Goal: Transaction & Acquisition: Purchase product/service

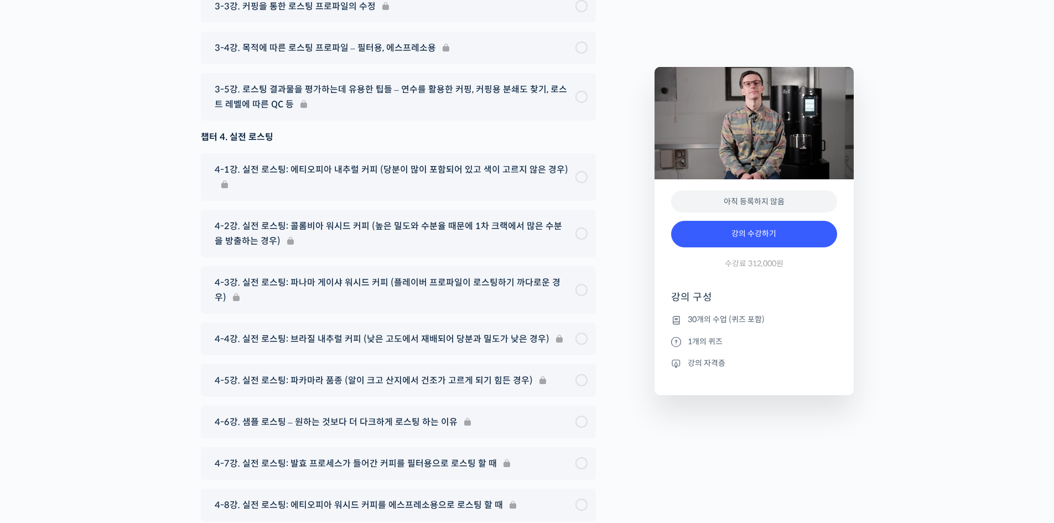
scroll to position [6032, 0]
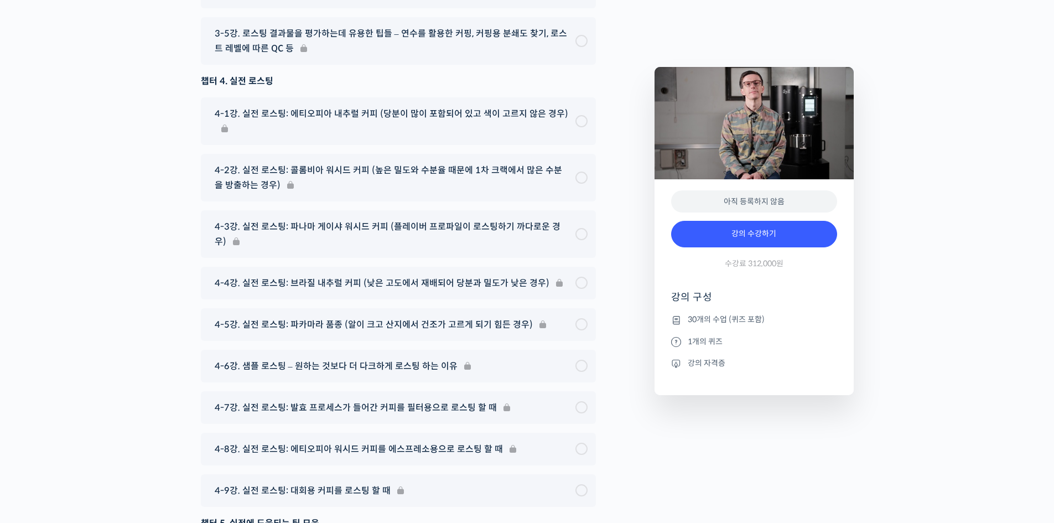
drag, startPoint x: 688, startPoint y: 319, endPoint x: 806, endPoint y: 325, distance: 118.0
click at [803, 325] on li "30개의 수업 (퀴즈 포함)" at bounding box center [754, 319] width 166 height 13
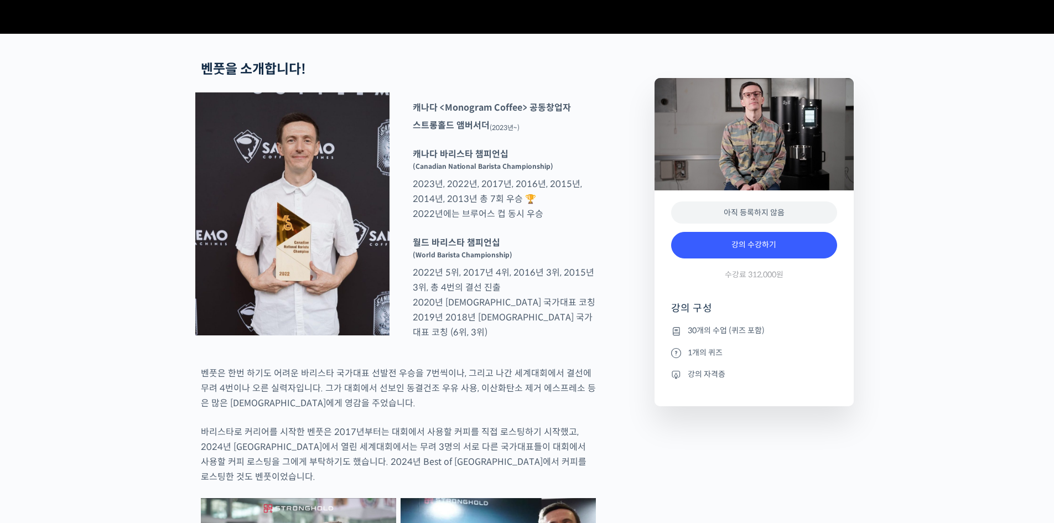
scroll to position [387, 0]
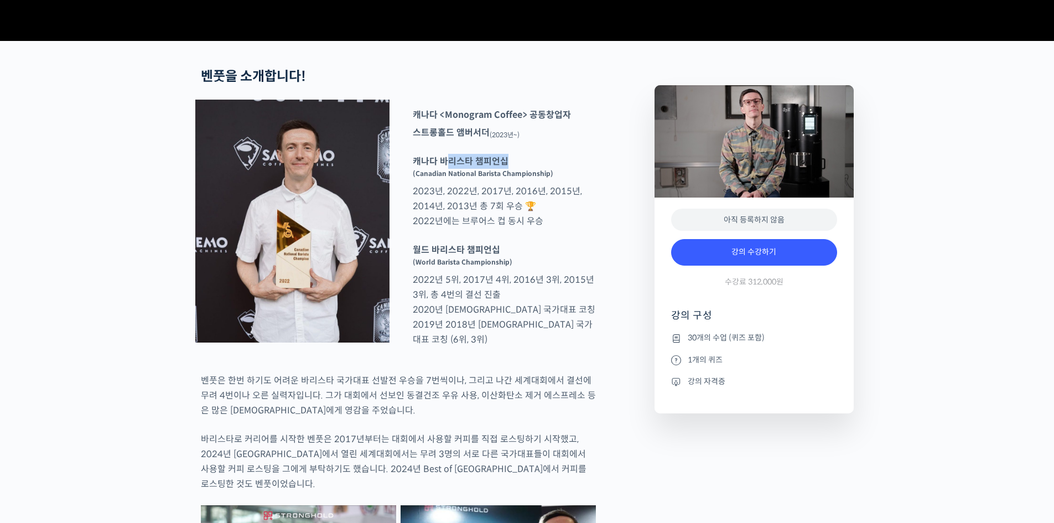
drag, startPoint x: 446, startPoint y: 211, endPoint x: 521, endPoint y: 214, distance: 74.8
click at [521, 214] on p "캐나다 바리스타 챔피언십 (Canadian National Barista Championship) 2023년, 2022년, 2017년, 201…" at bounding box center [504, 191] width 194 height 75
click at [513, 229] on p "캐나다 바리스타 챔피언십 (Canadian National Barista Championship) 2023년, 2022년, 2017년, 201…" at bounding box center [504, 191] width 194 height 75
drag, startPoint x: 457, startPoint y: 260, endPoint x: 512, endPoint y: 270, distance: 56.8
click at [512, 229] on p "캐나다 바리스타 챔피언십 (Canadian National Barista Championship) 2023년, 2022년, 2017년, 201…" at bounding box center [504, 191] width 194 height 75
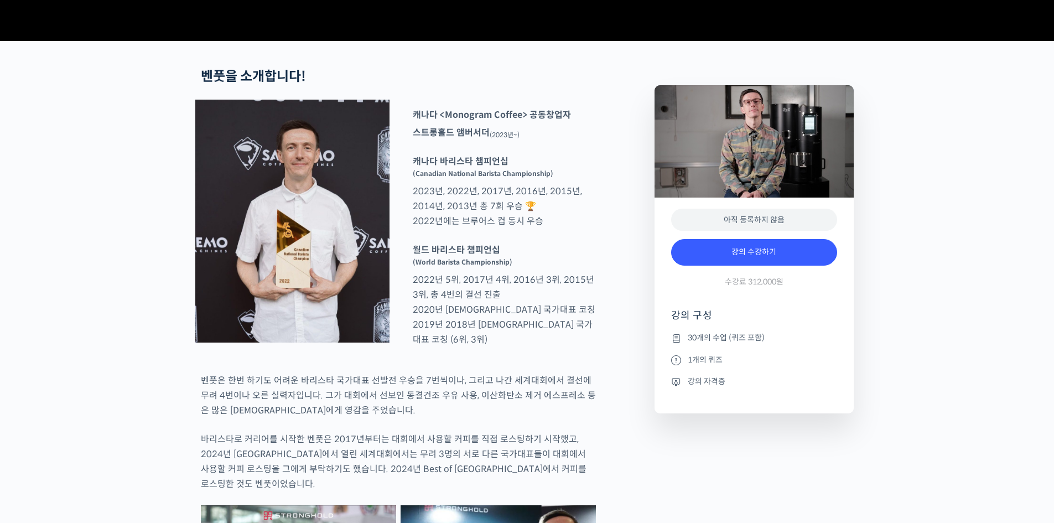
click at [520, 302] on p "월드 바리스타 챔피언십 (World Barista Championship) 2022년 5위, 2017년 4위, 2016년 3위, 2015년 3…" at bounding box center [504, 294] width 194 height 105
drag, startPoint x: 442, startPoint y: 301, endPoint x: 530, endPoint y: 323, distance: 91.3
click at [532, 313] on p "월드 바리스타 챔피언십 (World Barista Championship) 2022년 5위, 2017년 4위, 2016년 3위, 2015년 3…" at bounding box center [504, 294] width 194 height 105
click at [531, 333] on p "월드 바리스타 챔피언십 (World Barista Championship) 2022년 5위, 2017년 4위, 2016년 3위, 2015년 3…" at bounding box center [504, 294] width 194 height 105
drag, startPoint x: 438, startPoint y: 335, endPoint x: 515, endPoint y: 359, distance: 80.0
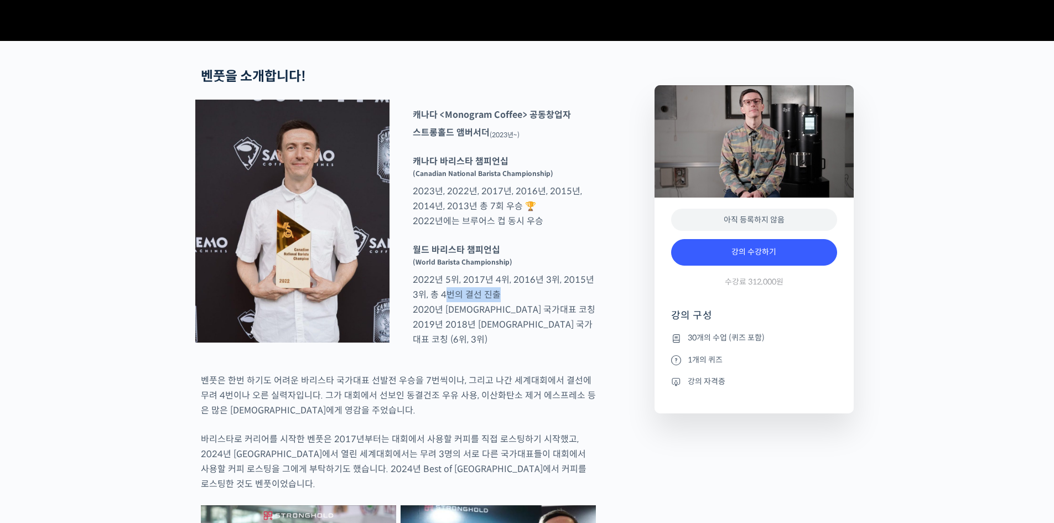
click at [515, 347] on p "월드 바리스타 챔피언십 (World Barista Championship) 2022년 5위, 2017년 4위, 2016년 3위, 2015년 3…" at bounding box center [504, 294] width 194 height 105
click at [520, 347] on p "월드 바리스타 챔피언십 (World Barista Championship) 2022년 5위, 2017년 4위, 2016년 3위, 2015년 3…" at bounding box center [504, 294] width 194 height 105
drag, startPoint x: 514, startPoint y: 375, endPoint x: 436, endPoint y: 370, distance: 77.7
click at [447, 347] on p "월드 바리스타 챔피언십 (World Barista Championship) 2022년 5위, 2017년 4위, 2016년 3위, 2015년 3…" at bounding box center [504, 294] width 194 height 105
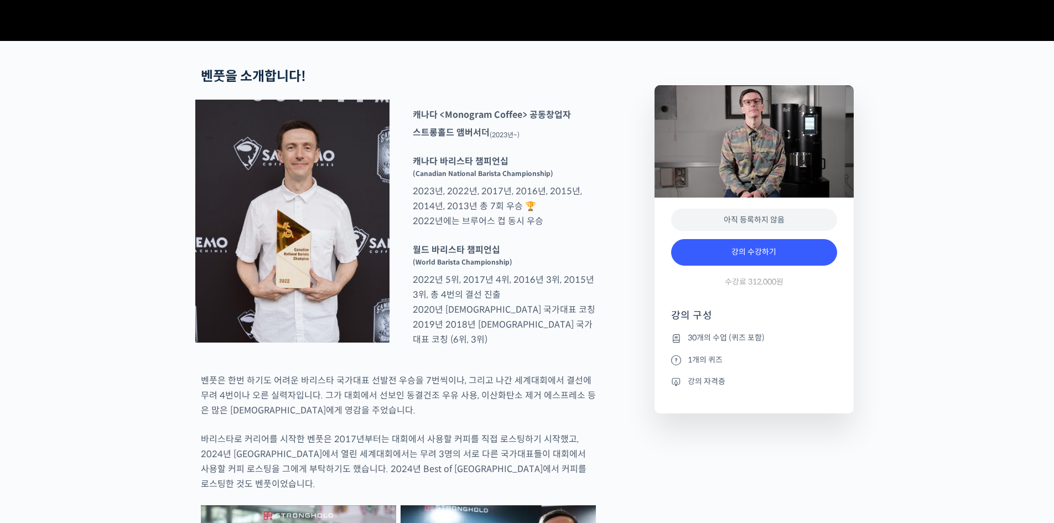
click at [409, 418] on p "벤풋은 한번 하기도 어려운 바리스타 국가대표 선발전 우승을 7번씩이나, 그리고 나간 세계대회에서 결선에 무려 4번이나 오른 실력자입니다. 그가…" at bounding box center [398, 395] width 395 height 45
drag, startPoint x: 202, startPoint y: 417, endPoint x: 329, endPoint y: 426, distance: 127.6
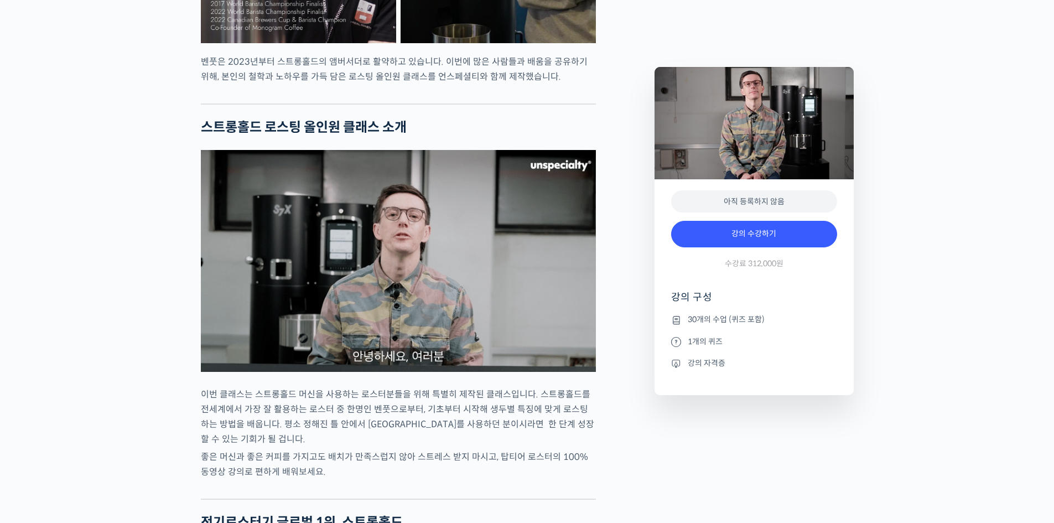
scroll to position [1107, 0]
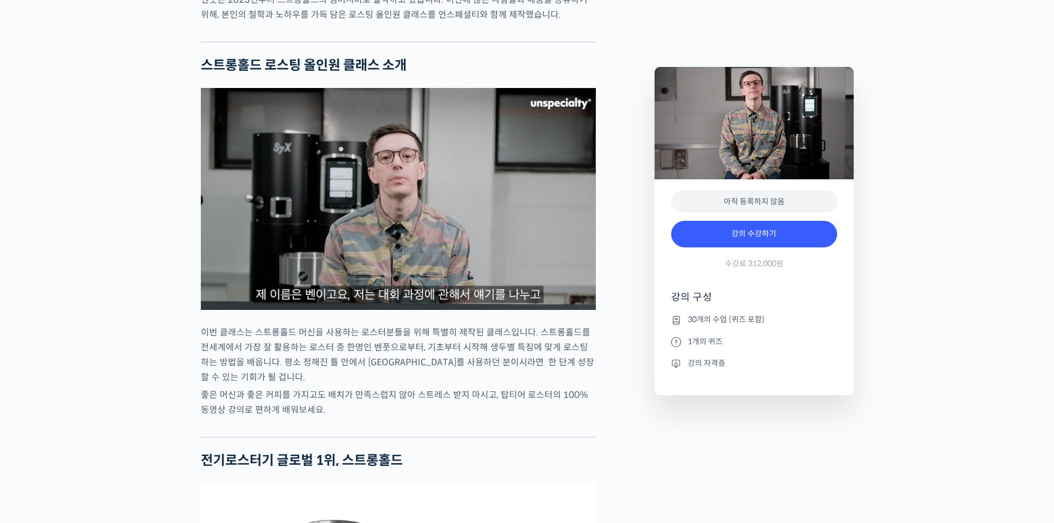
click at [692, 343] on li "1개의 퀴즈" at bounding box center [754, 341] width 166 height 13
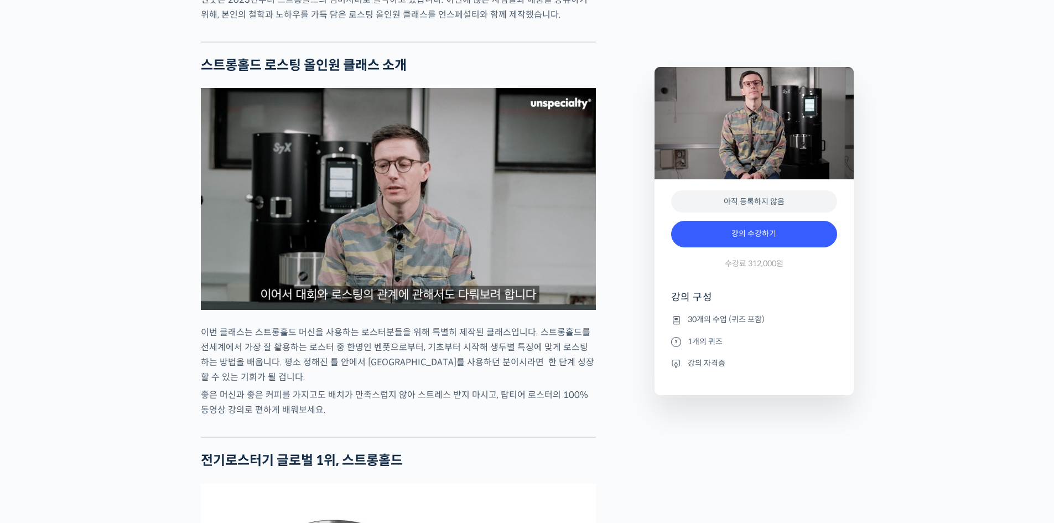
click at [687, 358] on li "강의 자격증" at bounding box center [754, 362] width 166 height 13
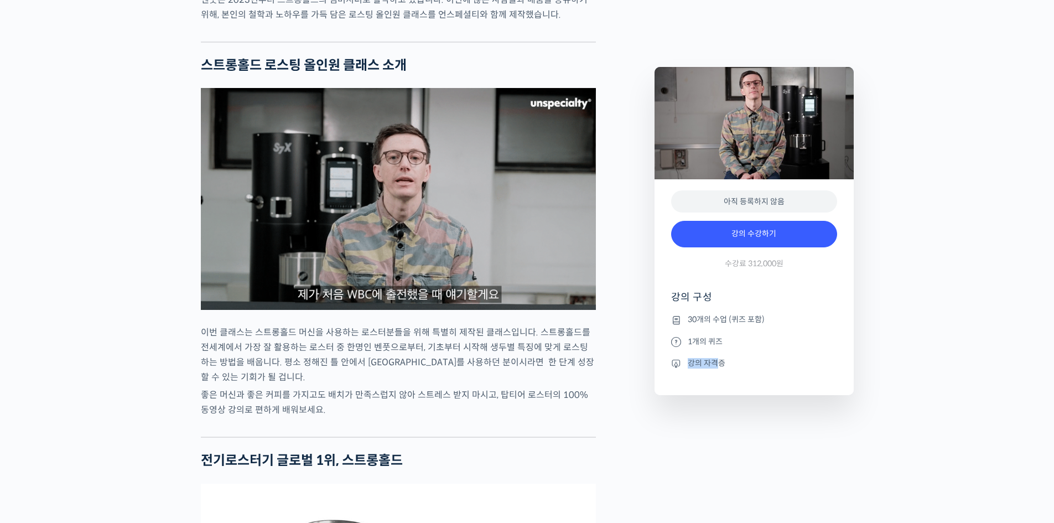
drag, startPoint x: 691, startPoint y: 360, endPoint x: 740, endPoint y: 368, distance: 50.5
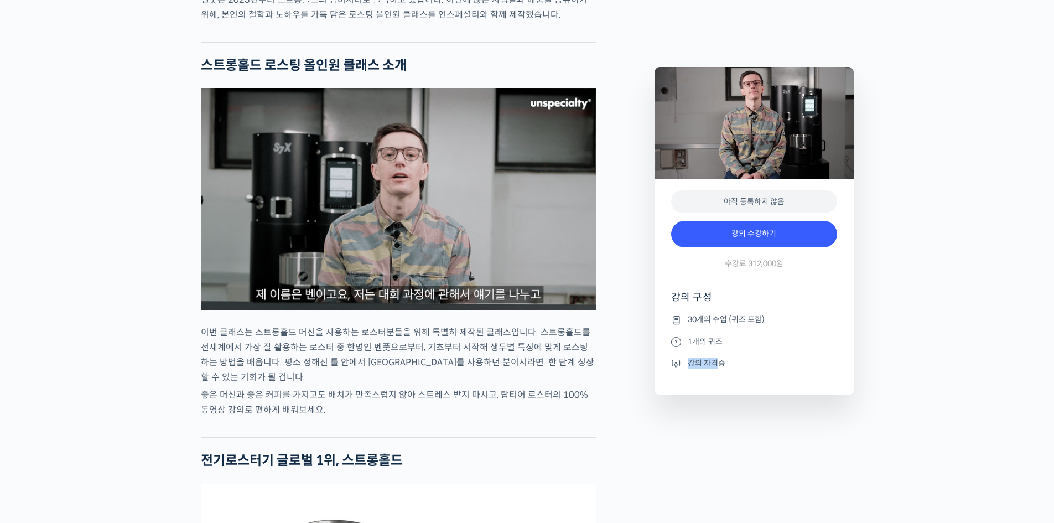
click at [733, 368] on li "강의 자격증" at bounding box center [754, 362] width 166 height 13
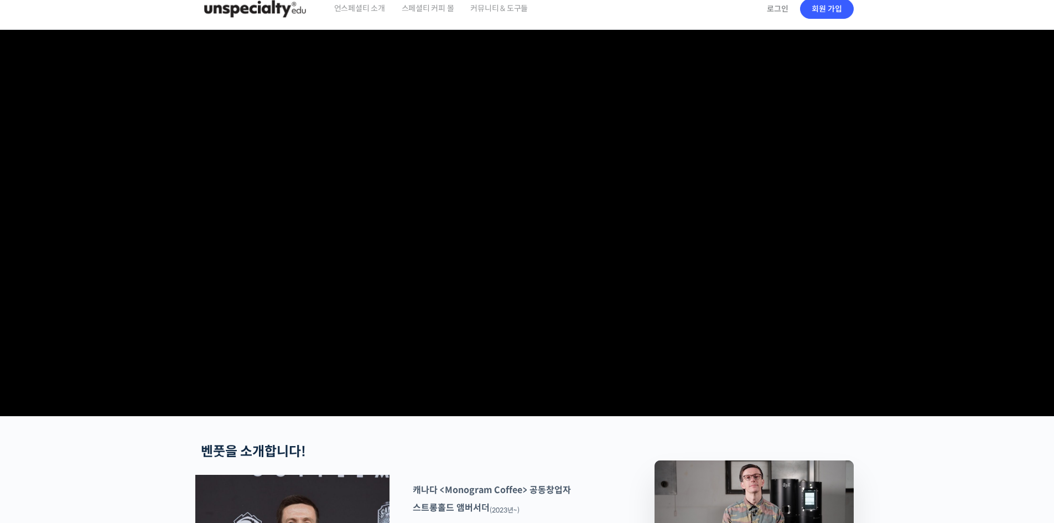
scroll to position [0, 0]
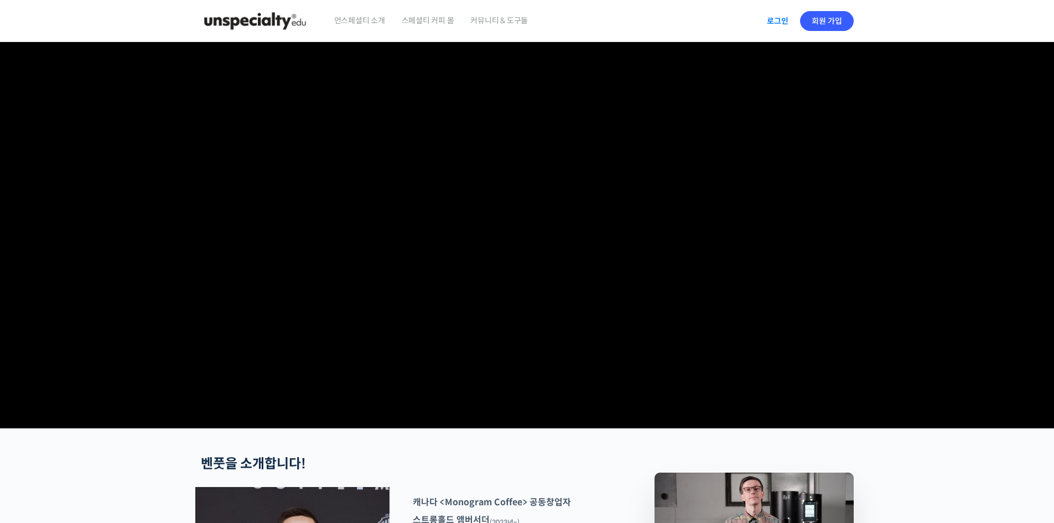
click at [779, 24] on link "로그인" at bounding box center [777, 20] width 35 height 25
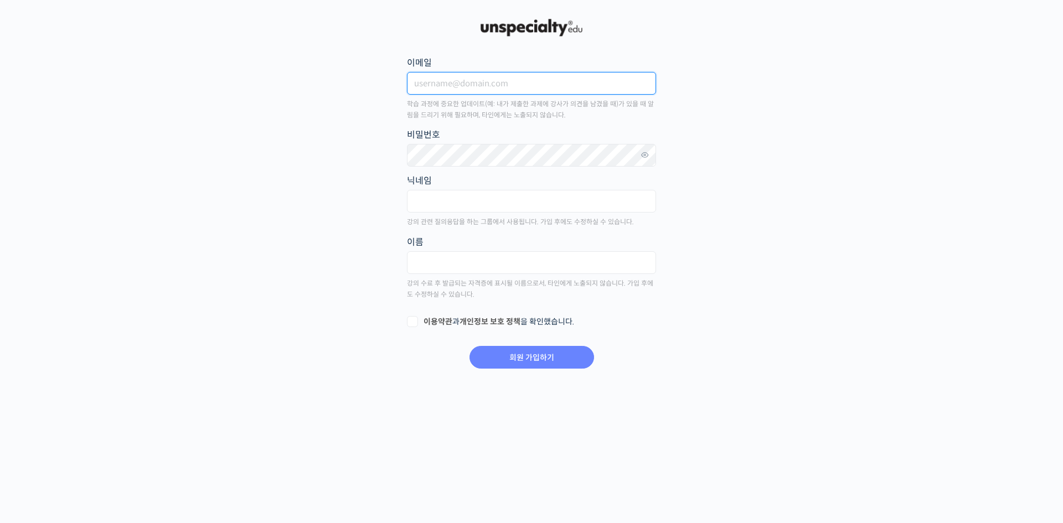
click at [504, 87] on input "이메일" at bounding box center [531, 83] width 249 height 23
type input "w"
type input "wlsqotjd12@naver.com"
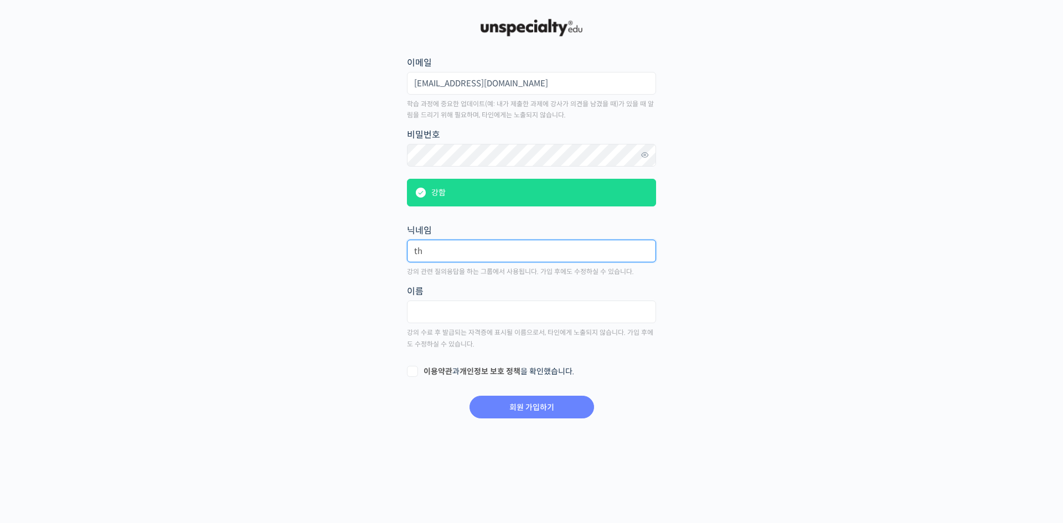
type input "t"
type input "ㅋ"
type input "우커연"
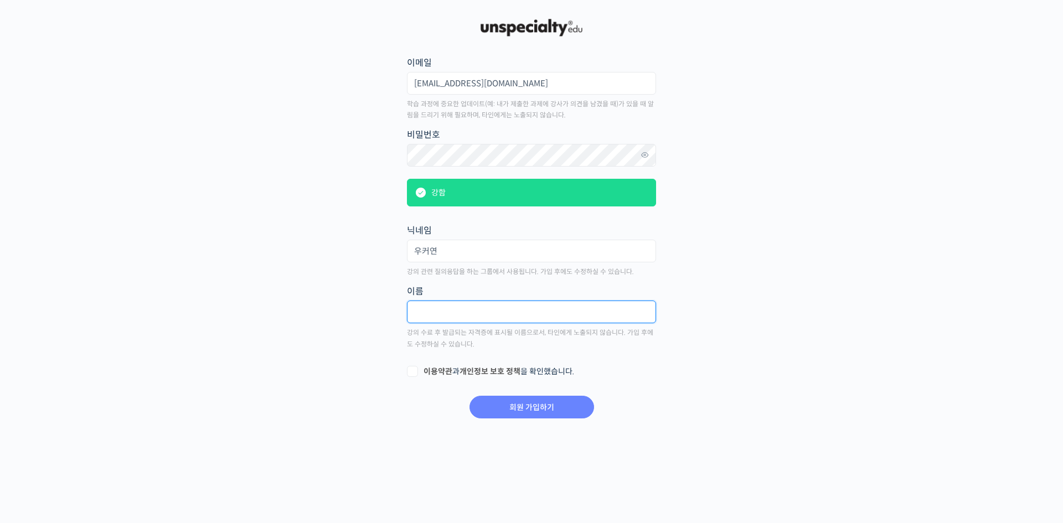
click at [502, 317] on input "text" at bounding box center [531, 312] width 249 height 23
type input "조진배"
click at [412, 364] on form "이메일 wlsqotjd12@naver.com 학습 과정에 중요한 업데이트(예: 내가 제출한 과제에 강사가 의견을 남겼을 때)가 있을 때 알림을…" at bounding box center [531, 237] width 251 height 366
click at [413, 370] on label "이용약관 과 개인정보 보호 정책 을 확인했습니다." at bounding box center [531, 371] width 249 height 11
click at [413, 370] on input "이용약관 과 개인정보 보호 정책 을 확인했습니다." at bounding box center [410, 369] width 7 height 7
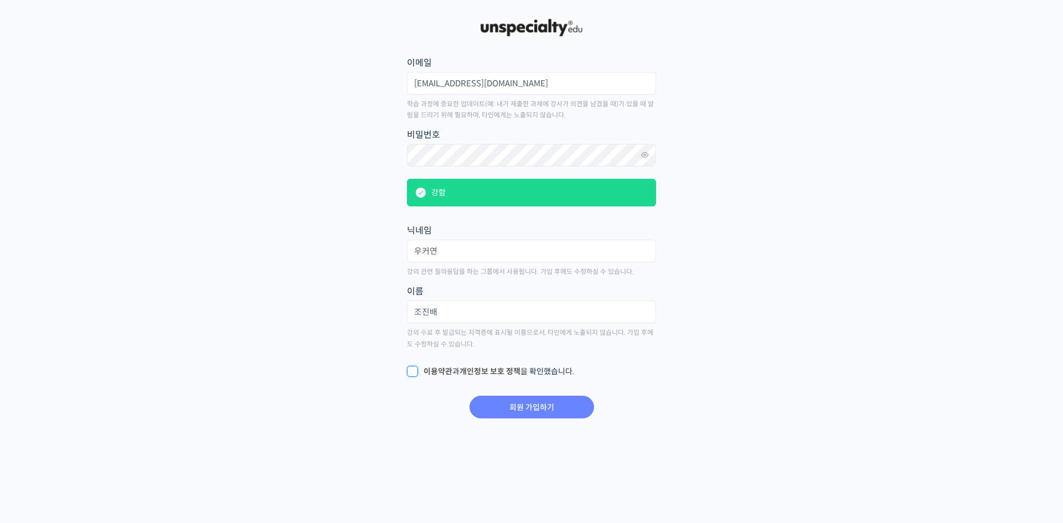
checkbox input "true"
click at [506, 405] on input "회원 가입하기" at bounding box center [531, 407] width 125 height 23
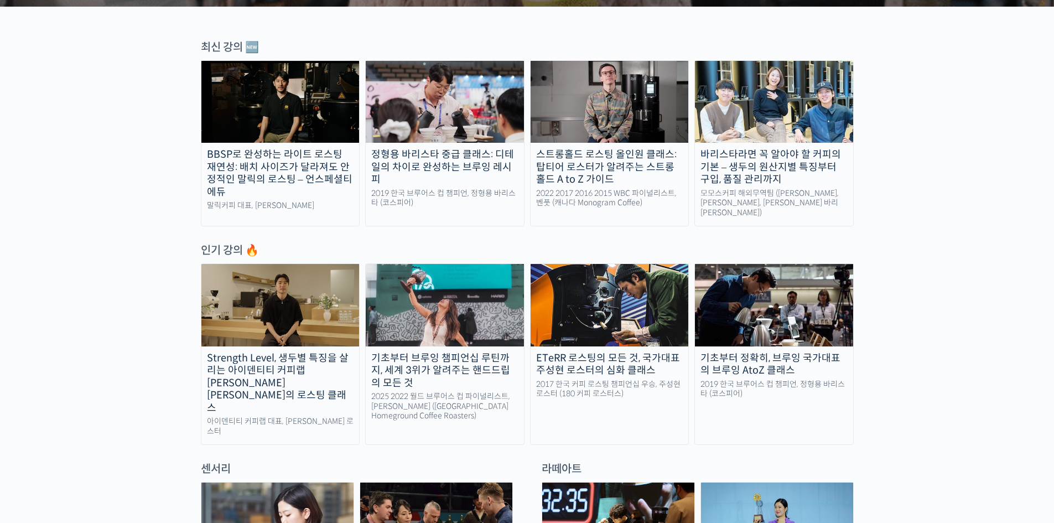
scroll to position [166, 0]
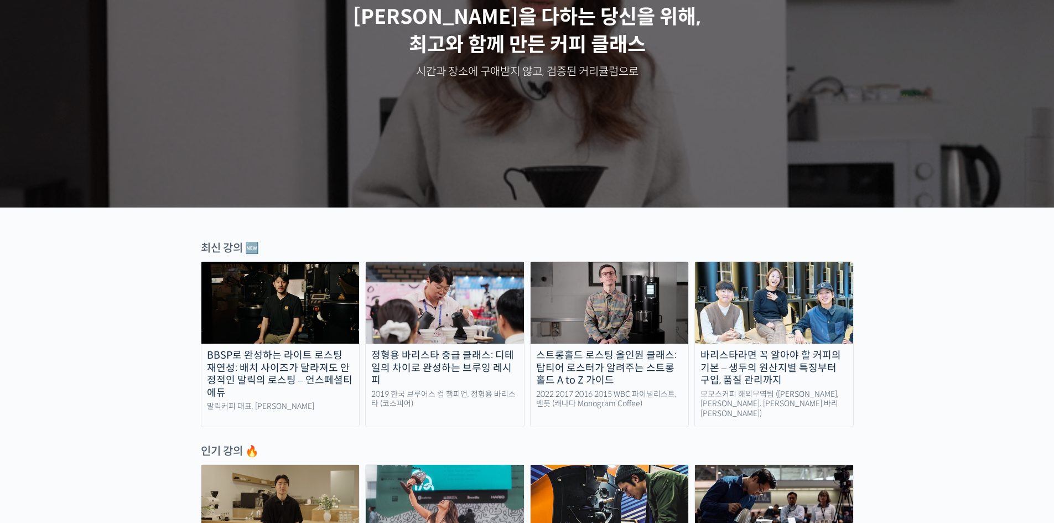
click at [624, 349] on div "스트롱홀드 로스팅 올인원 클래스: 탑티어 로스터가 알려주는 스트롱홀드 A to Z 가이드" at bounding box center [610, 368] width 158 height 38
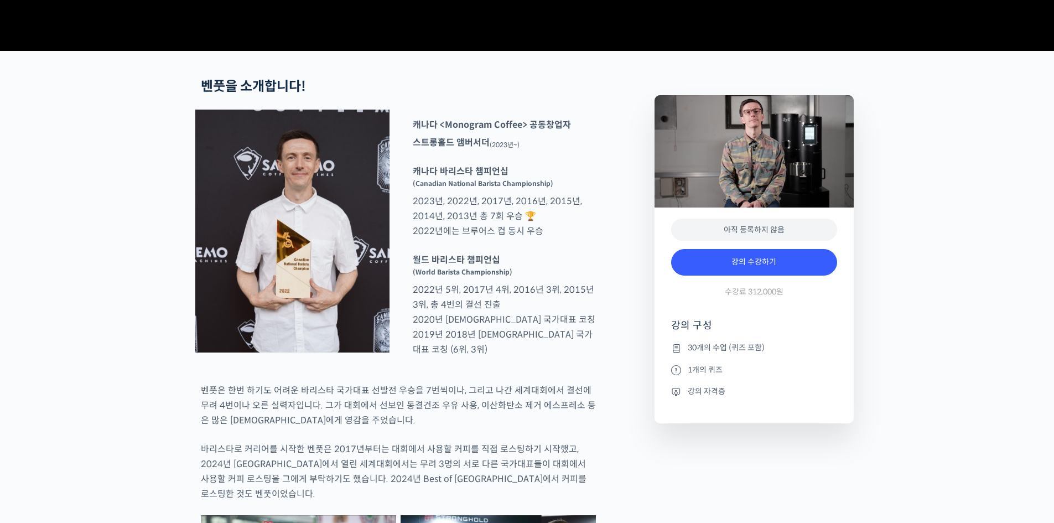
scroll to position [443, 0]
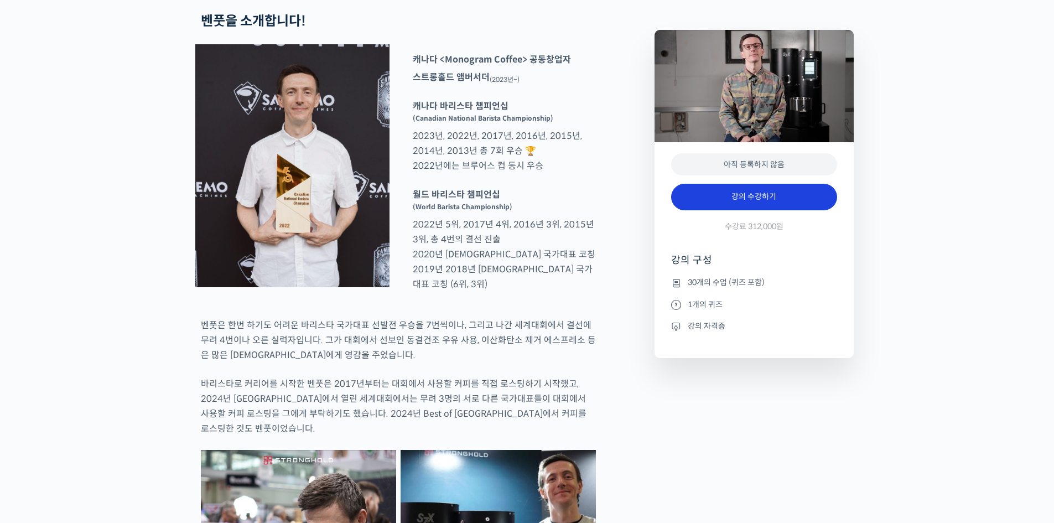
click at [778, 210] on link "강의 수강하기" at bounding box center [754, 197] width 166 height 27
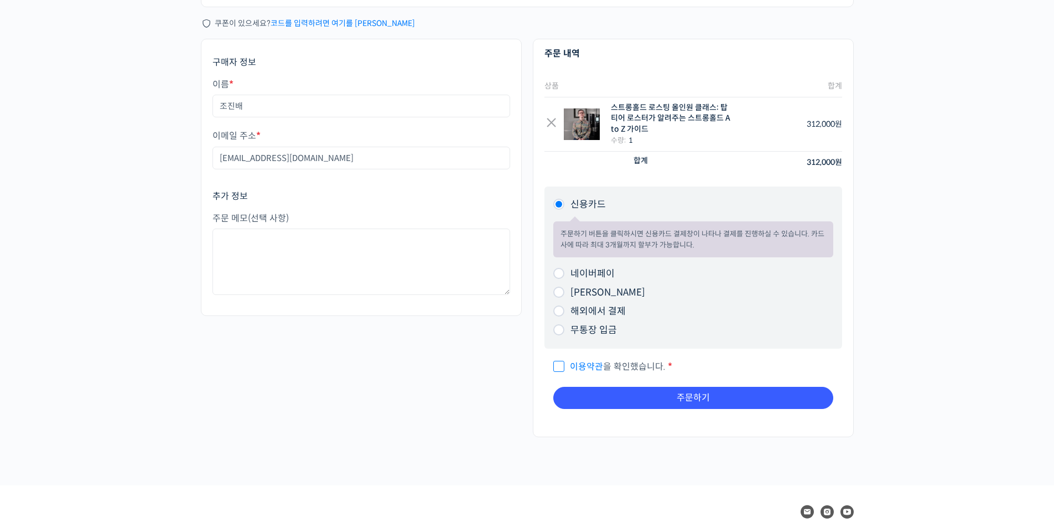
scroll to position [111, 0]
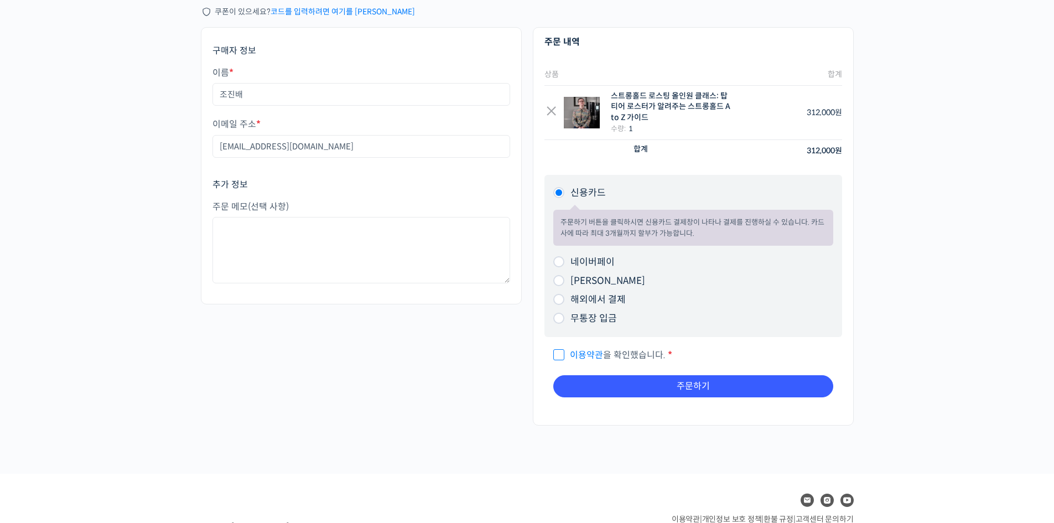
click at [405, 345] on div "구매자 정보 이름 * [PERSON_NAME] 이메일 주소 * [EMAIL_ADDRESS][DOMAIN_NAME] 추가 정보 주문 메모 (선택…" at bounding box center [527, 232] width 664 height 410
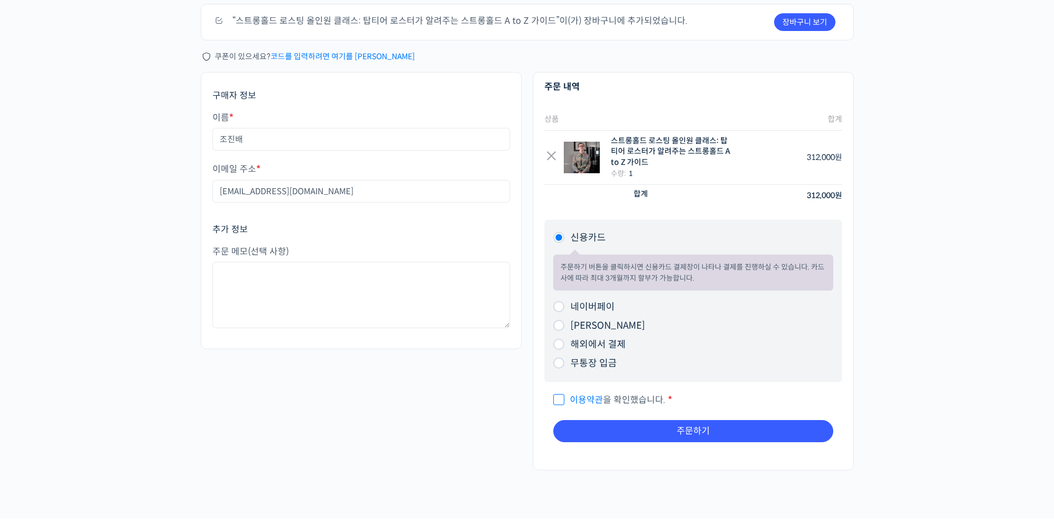
scroll to position [0, 0]
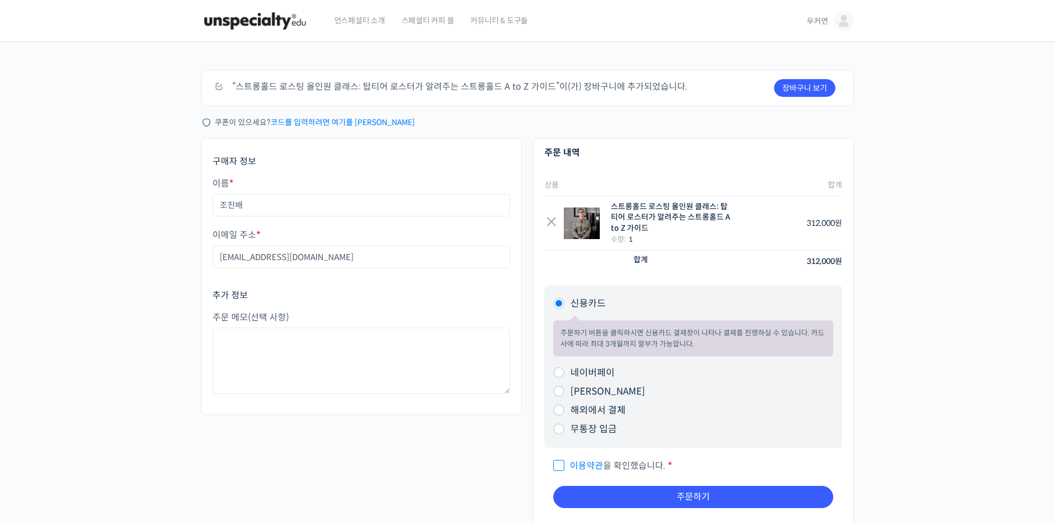
drag, startPoint x: 438, startPoint y: 222, endPoint x: 426, endPoint y: 217, distance: 13.4
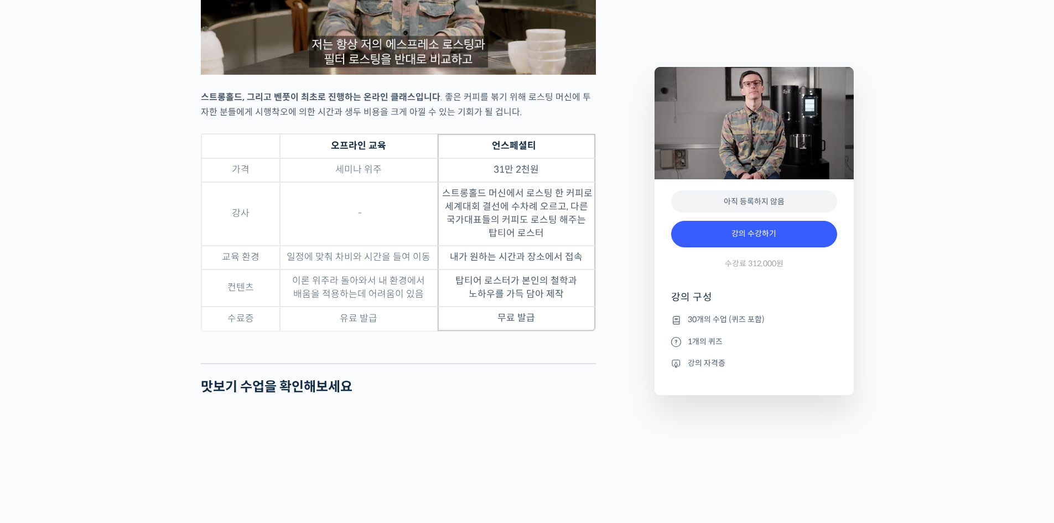
scroll to position [3265, 0]
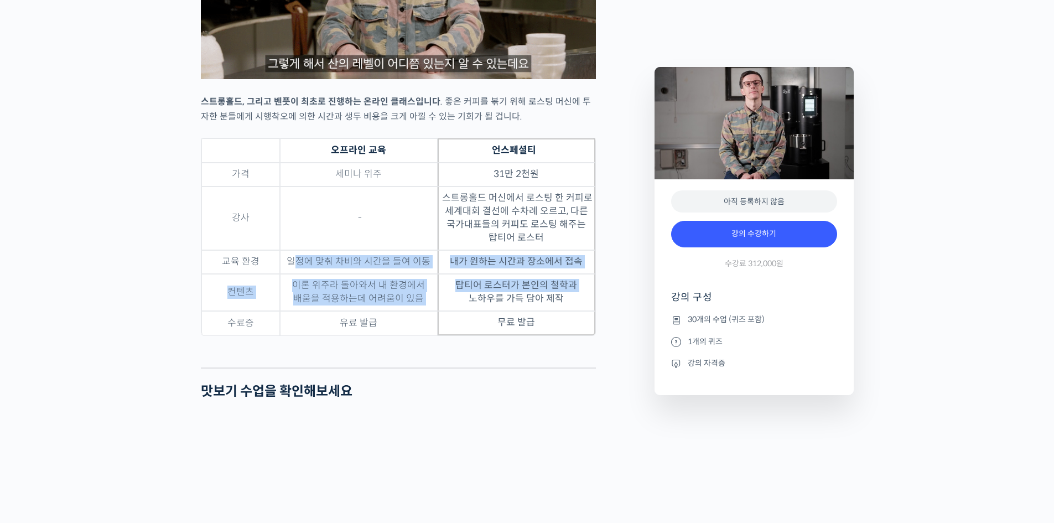
drag, startPoint x: 302, startPoint y: 293, endPoint x: 501, endPoint y: 330, distance: 203.2
click at [467, 323] on tbody "가격 세미나 위주 31만 2천원 강사 - 스트롱홀드 머신에서 로스팅 한 커피로 세계대회 결선에 수차례 오르고, 다른 국가대표들의 커피도 로…" at bounding box center [398, 249] width 394 height 173
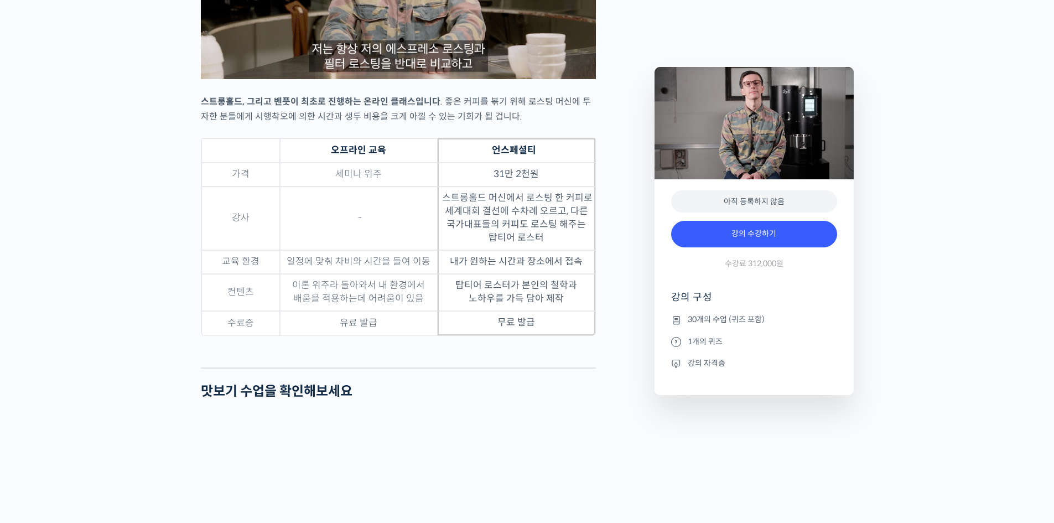
click at [592, 351] on figure "오프라인 교육 언스페셜티 가격 세미나 위주 31만 2천원 강사 - 스트롱홀드 머신에서 로스팅 한 커피로 세계대회 결선에 수차례 오르고, 다…" at bounding box center [398, 244] width 395 height 213
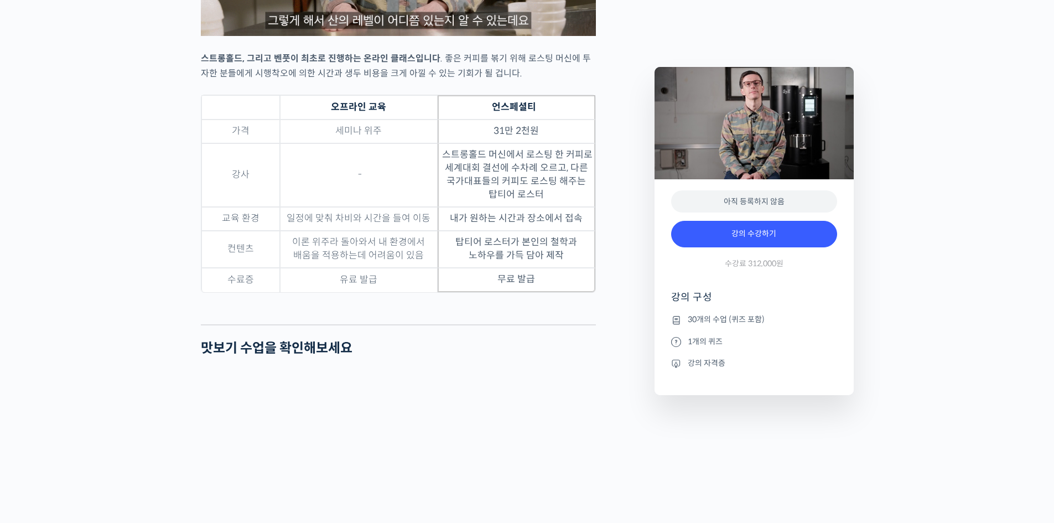
scroll to position [3652, 0]
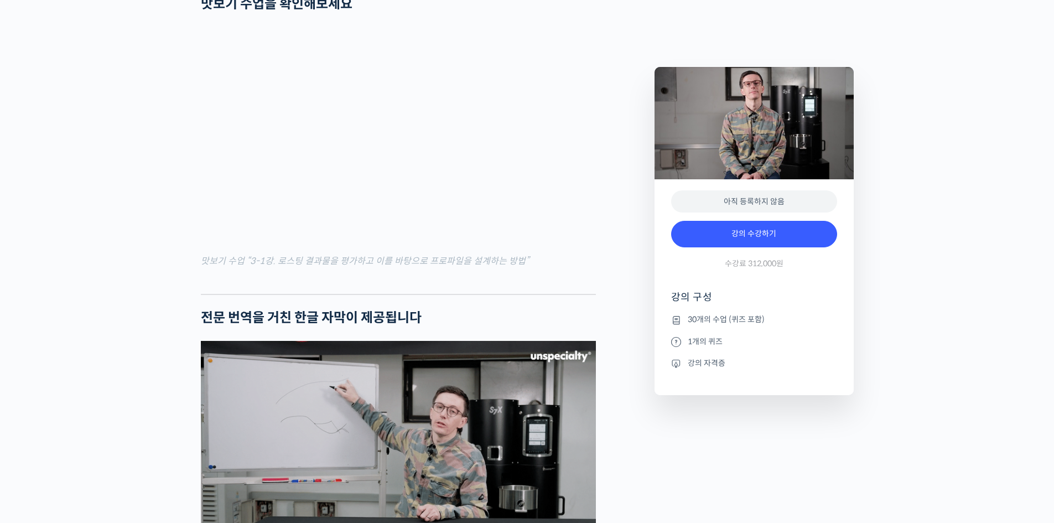
click at [915, 293] on div "스트롱홀드 로스팅 올인원 클래스: 탑티어 로스터가 알려주는 스트롱홀드 A to Z 가이드 강의 상세 내용 확인하기 벤풋을 소개합니다! [GEO…" at bounding box center [527, 57] width 1054 height 6507
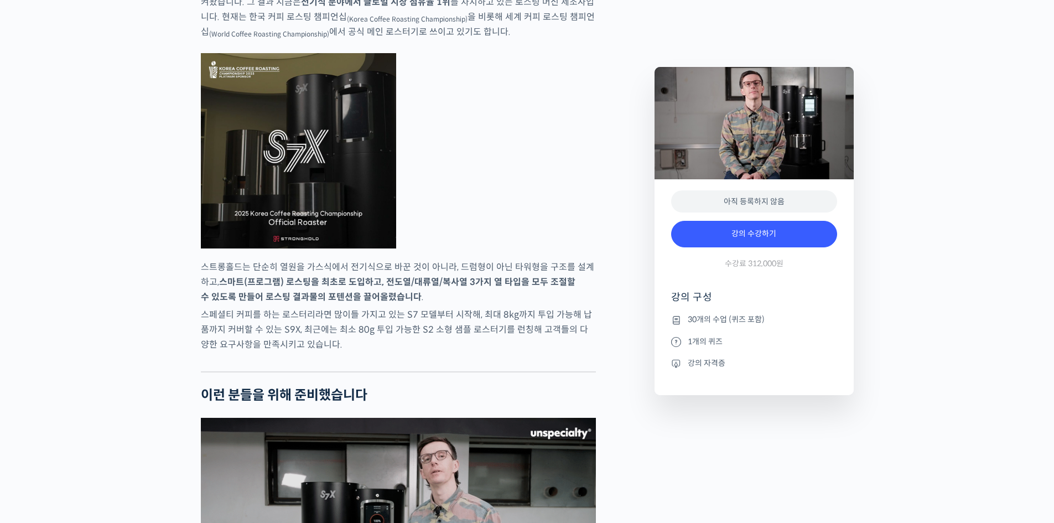
scroll to position [1660, 0]
